Goal: Find contact information: Find contact information

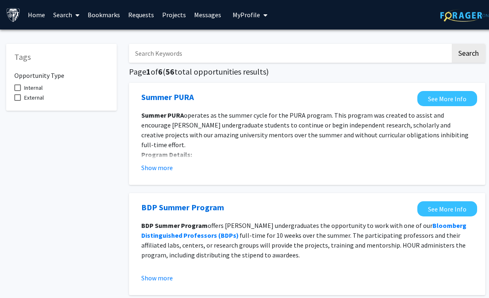
click at [113, 15] on link "Bookmarks" at bounding box center [104, 14] width 41 height 29
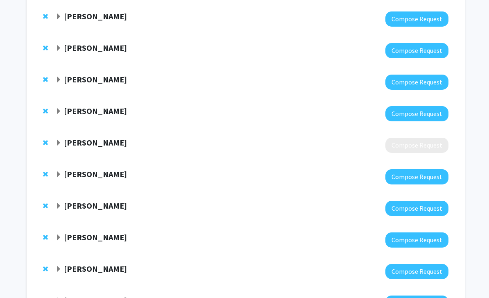
scroll to position [114, 0]
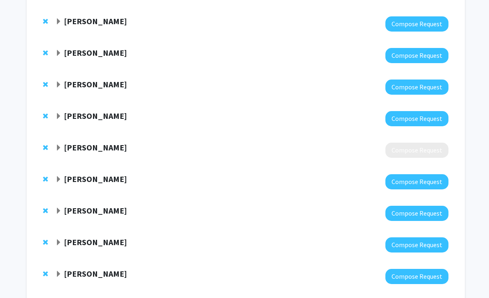
click at [103, 147] on strong "[PERSON_NAME]" at bounding box center [95, 147] width 63 height 10
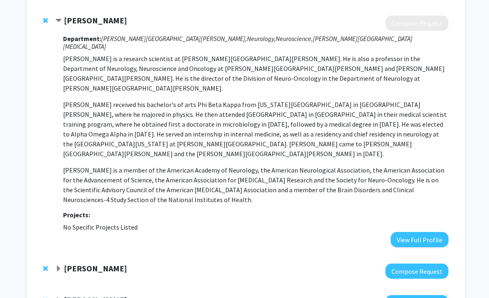
scroll to position [282, 0]
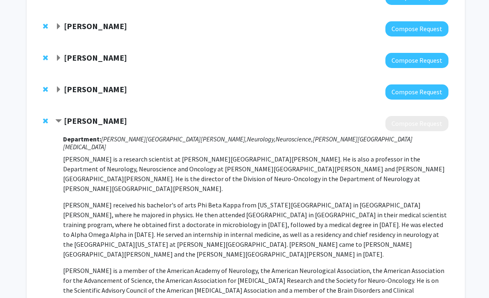
click at [87, 124] on strong "[PERSON_NAME]" at bounding box center [95, 121] width 63 height 10
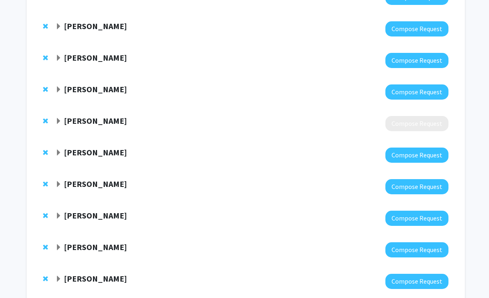
scroll to position [140, 0]
click at [104, 122] on strong "[PERSON_NAME]" at bounding box center [95, 120] width 63 height 10
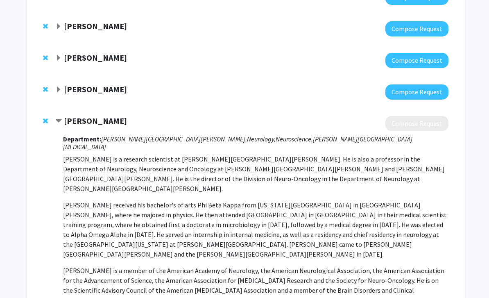
click at [96, 121] on strong "[PERSON_NAME]" at bounding box center [95, 120] width 63 height 10
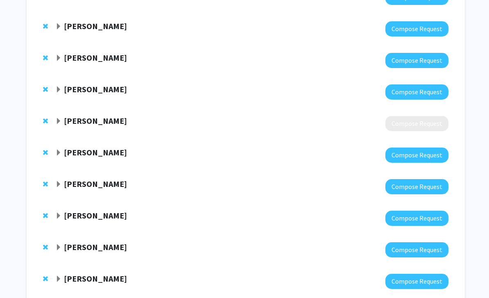
click at [79, 122] on strong "[PERSON_NAME]" at bounding box center [95, 120] width 63 height 10
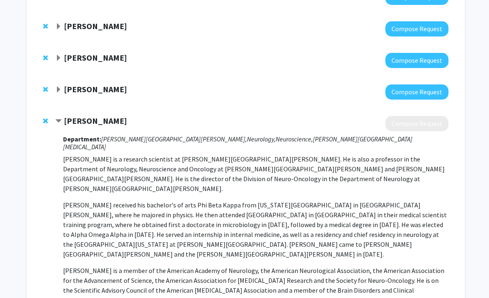
click at [67, 120] on strong "[PERSON_NAME]" at bounding box center [95, 120] width 63 height 10
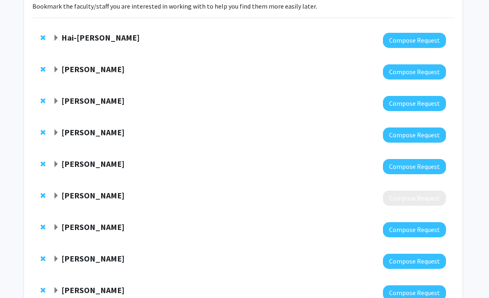
scroll to position [0, 2]
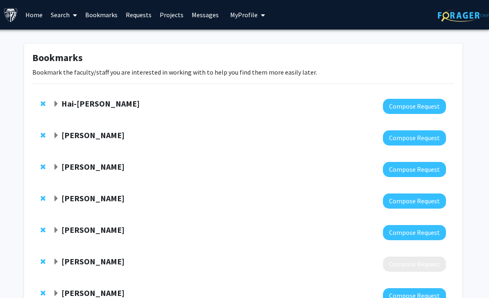
click at [107, 105] on strong "Hai-[PERSON_NAME]" at bounding box center [100, 103] width 78 height 10
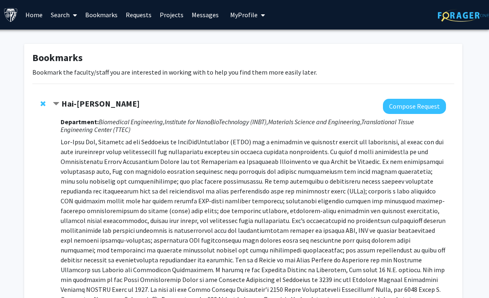
click at [91, 103] on strong "Hai-[PERSON_NAME]" at bounding box center [100, 103] width 78 height 10
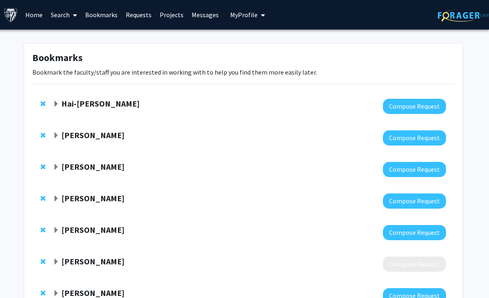
click at [93, 103] on strong "Hai-[PERSON_NAME]" at bounding box center [100, 103] width 78 height 10
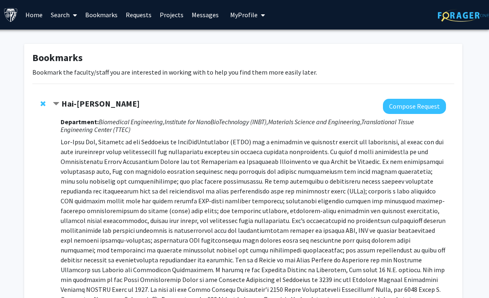
click at [425, 106] on button "Compose Request" at bounding box center [414, 106] width 63 height 15
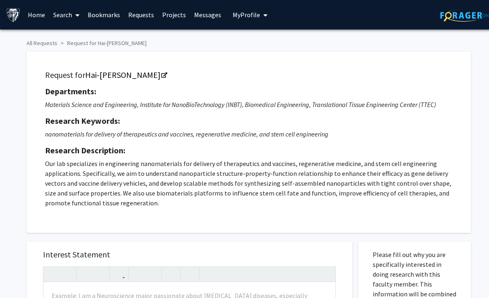
click at [57, 16] on link "Search" at bounding box center [66, 14] width 34 height 29
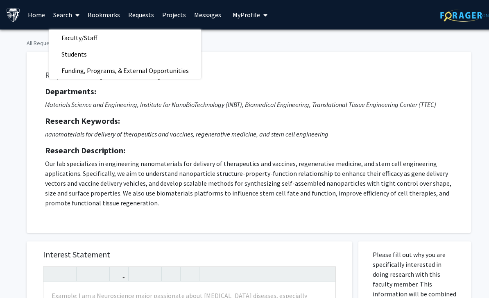
click at [116, 36] on link "Faculty/Staff" at bounding box center [125, 38] width 152 height 12
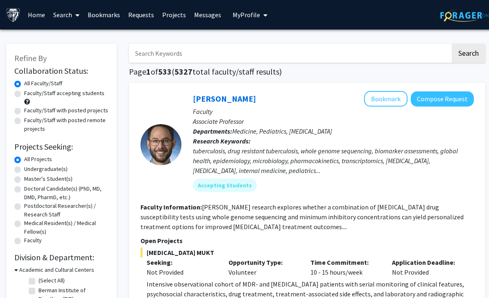
click at [317, 50] on input "Search Keywords" at bounding box center [289, 53] width 321 height 19
type input "H"
type input "[PERSON_NAME]"
click at [468, 52] on button "Search" at bounding box center [469, 53] width 34 height 19
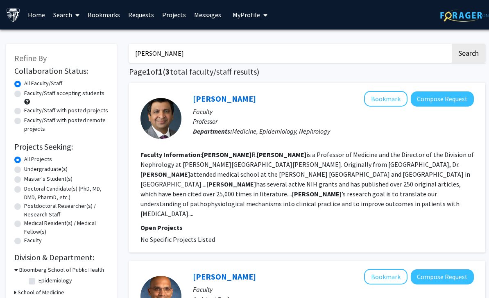
click at [231, 97] on link "[PERSON_NAME]" at bounding box center [224, 98] width 63 height 10
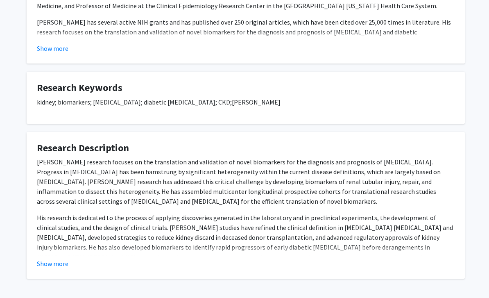
scroll to position [223, 0]
